Goal: Task Accomplishment & Management: Manage account settings

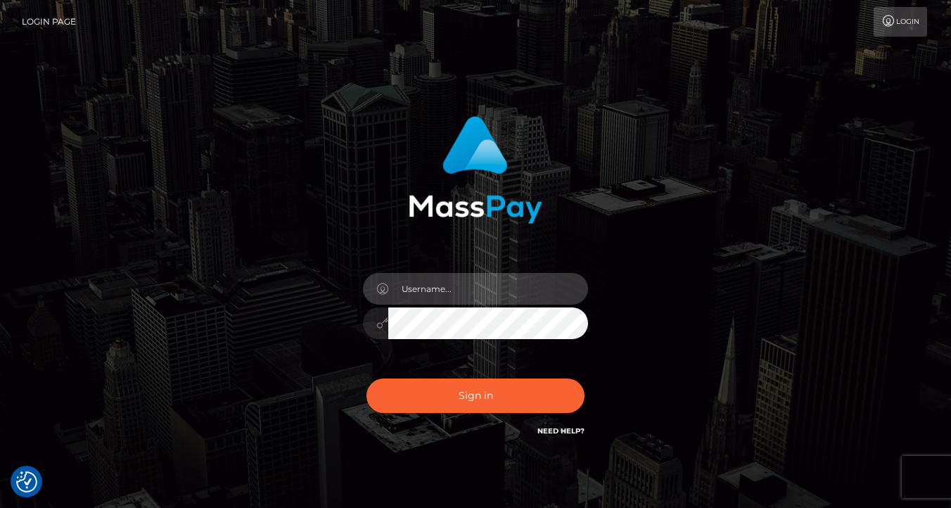
click at [477, 282] on input "text" at bounding box center [488, 289] width 200 height 32
type input "ssstarbaby@gmail.com"
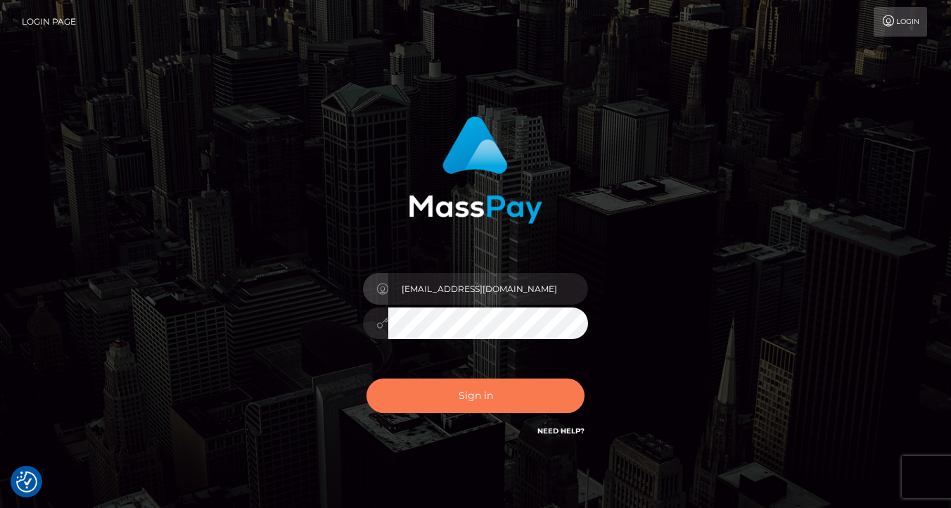
click at [489, 381] on button "Sign in" at bounding box center [475, 395] width 218 height 34
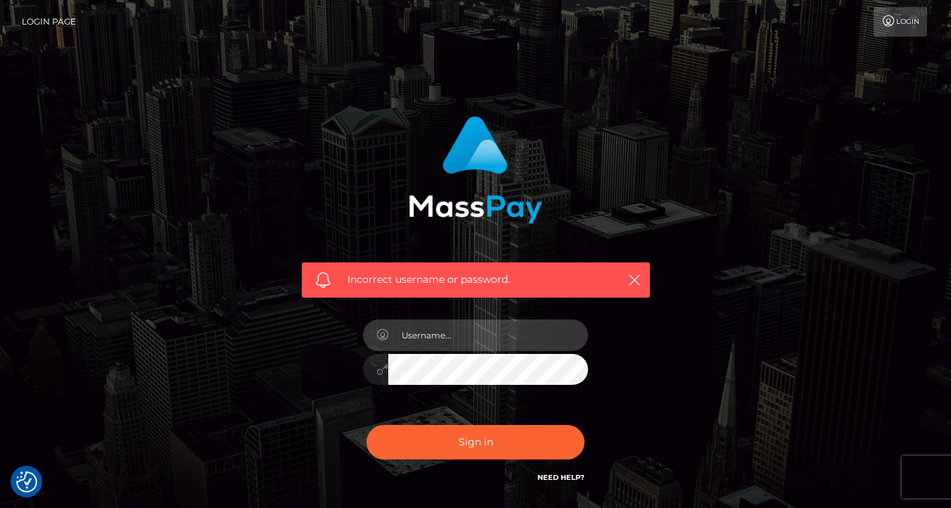
click at [492, 341] on input "text" at bounding box center [488, 335] width 200 height 32
type input "ssstarbaby@gmail.com"
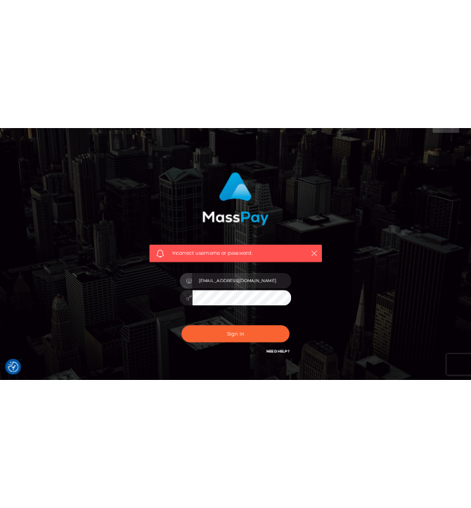
scroll to position [28, 0]
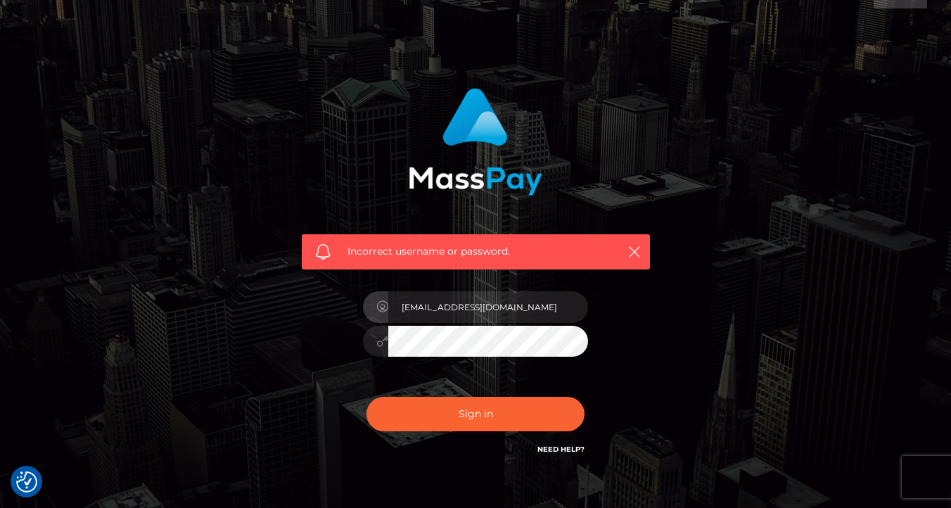
click at [565, 448] on link "Need Help?" at bounding box center [560, 448] width 47 height 9
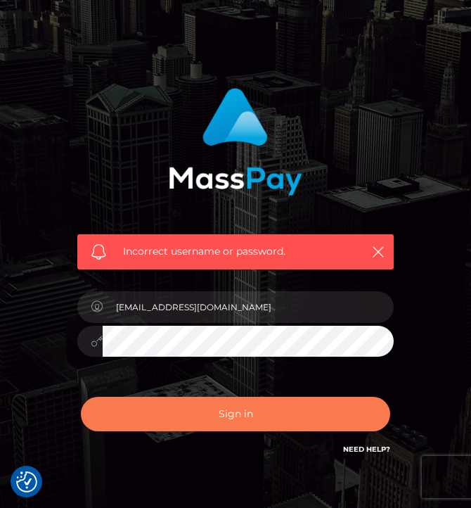
click at [235, 423] on button "Sign in" at bounding box center [235, 414] width 309 height 34
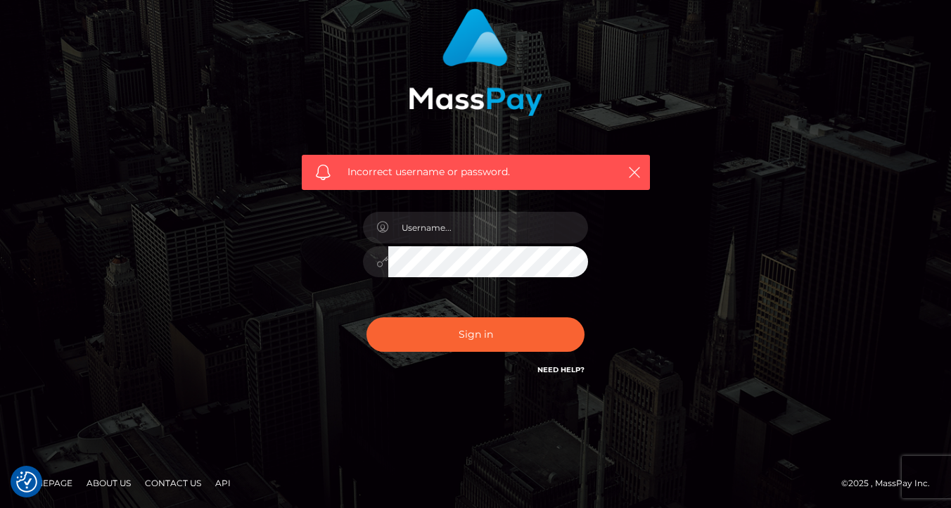
scroll to position [72, 0]
